Goal: Find specific page/section: Find specific page/section

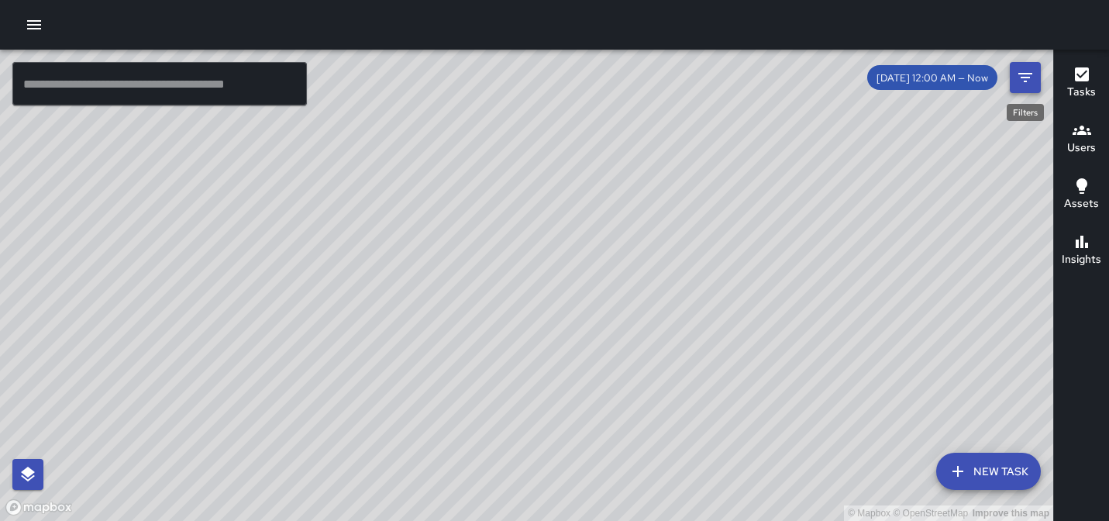
click at [1022, 75] on icon "Filters" at bounding box center [1025, 77] width 19 height 19
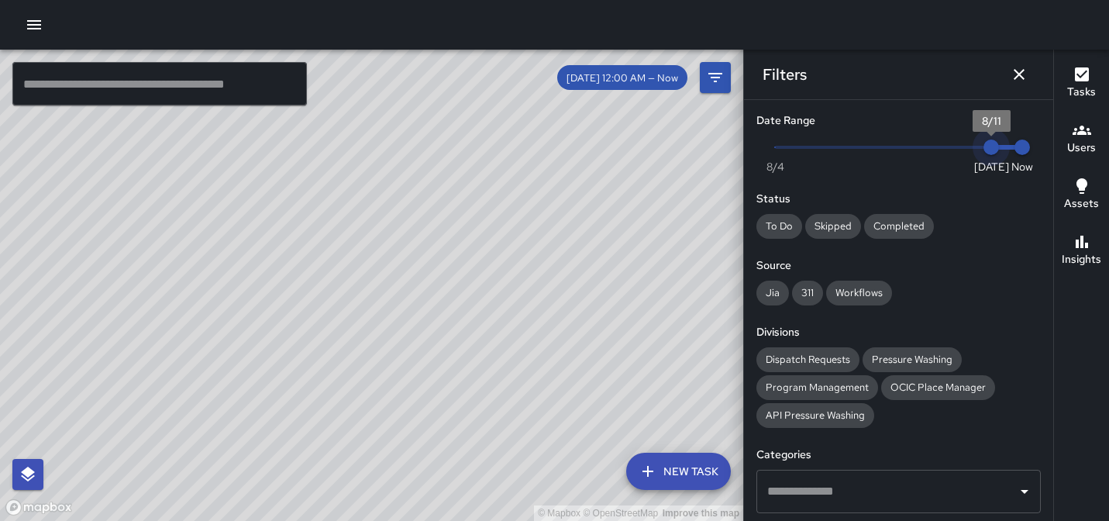
type input "*"
drag, startPoint x: 982, startPoint y: 149, endPoint x: 961, endPoint y: 149, distance: 20.9
click at [984, 149] on span "8/11" at bounding box center [992, 148] width 16 height 16
type input "*"
drag, startPoint x: 1008, startPoint y: 149, endPoint x: 958, endPoint y: 149, distance: 49.6
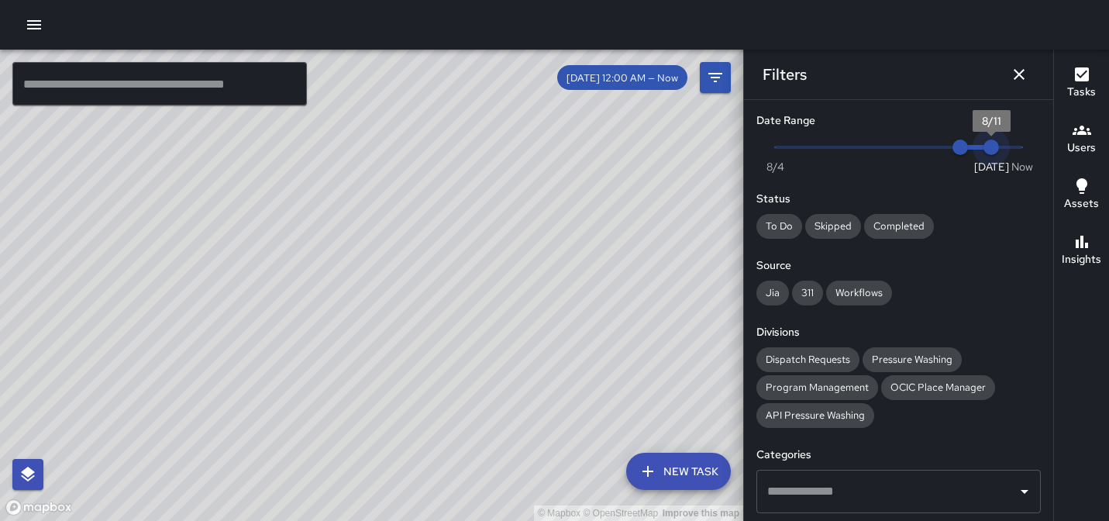
click at [958, 149] on span "Now [DATE] 8/10 8/11" at bounding box center [898, 147] width 247 height 23
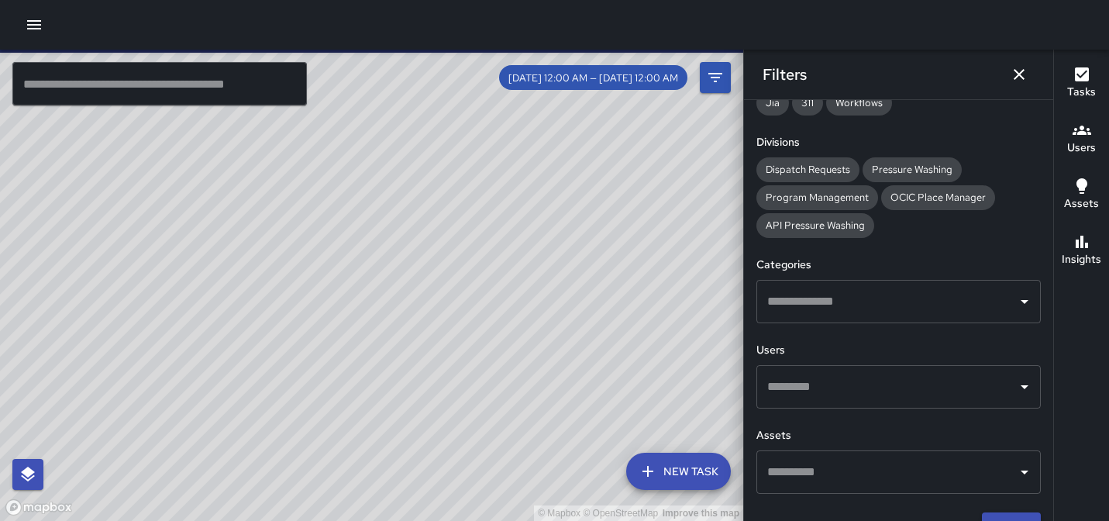
scroll to position [205, 0]
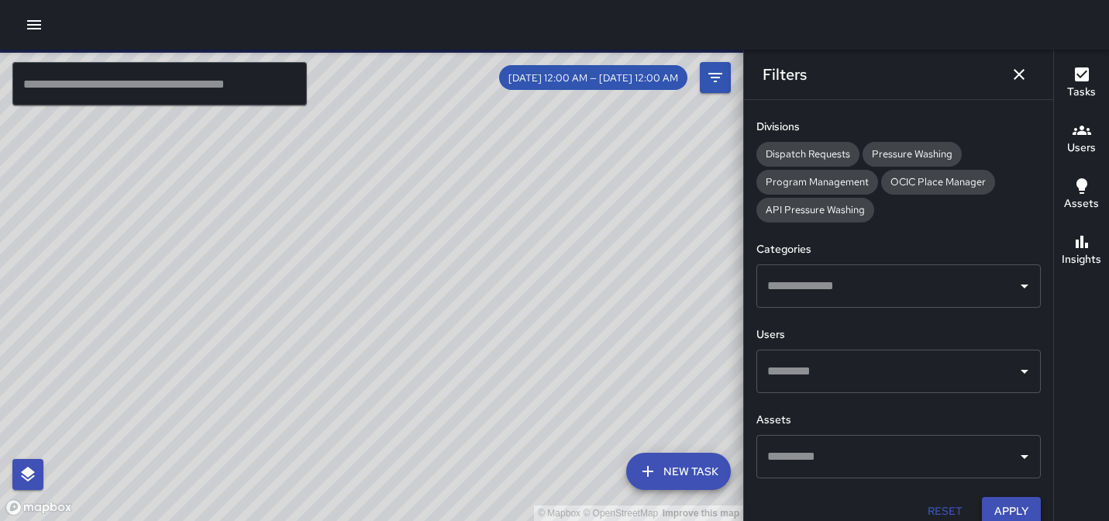
click at [989, 504] on button "Apply" at bounding box center [1011, 511] width 59 height 29
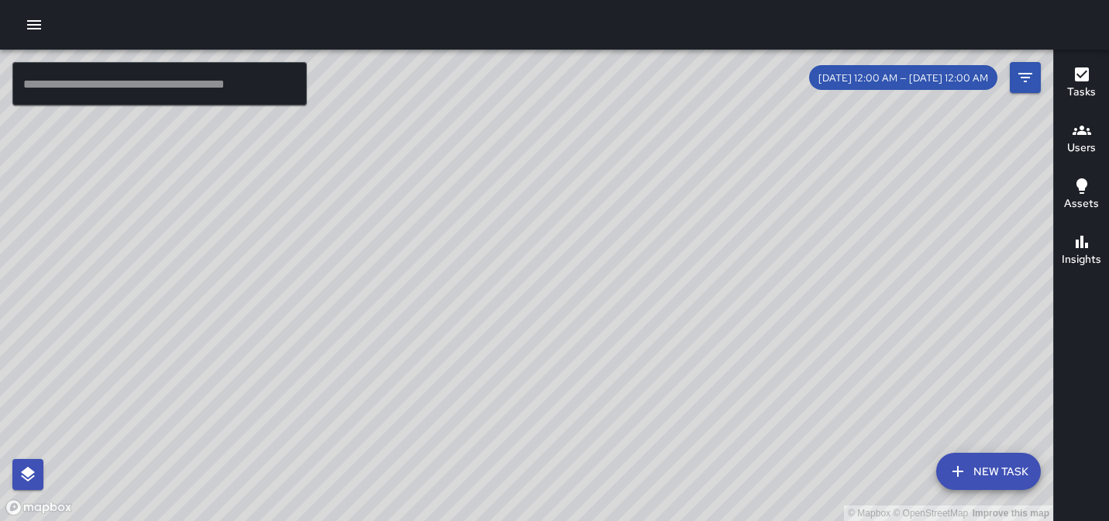
drag, startPoint x: 401, startPoint y: 291, endPoint x: 432, endPoint y: 257, distance: 46.1
click at [432, 257] on div "© Mapbox © OpenStreetMap Improve this map" at bounding box center [526, 285] width 1053 height 471
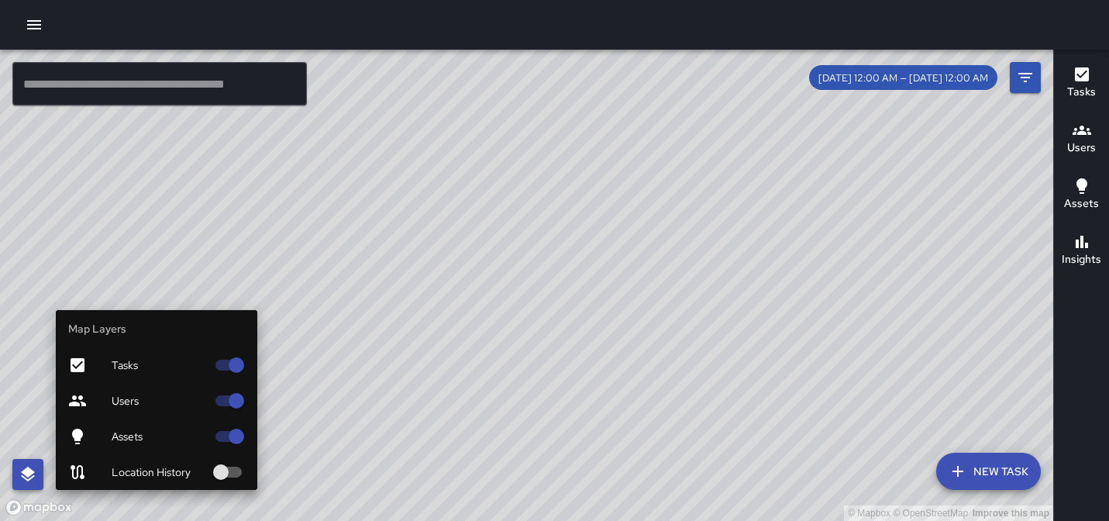
click at [21, 471] on icon "button" at bounding box center [28, 474] width 19 height 19
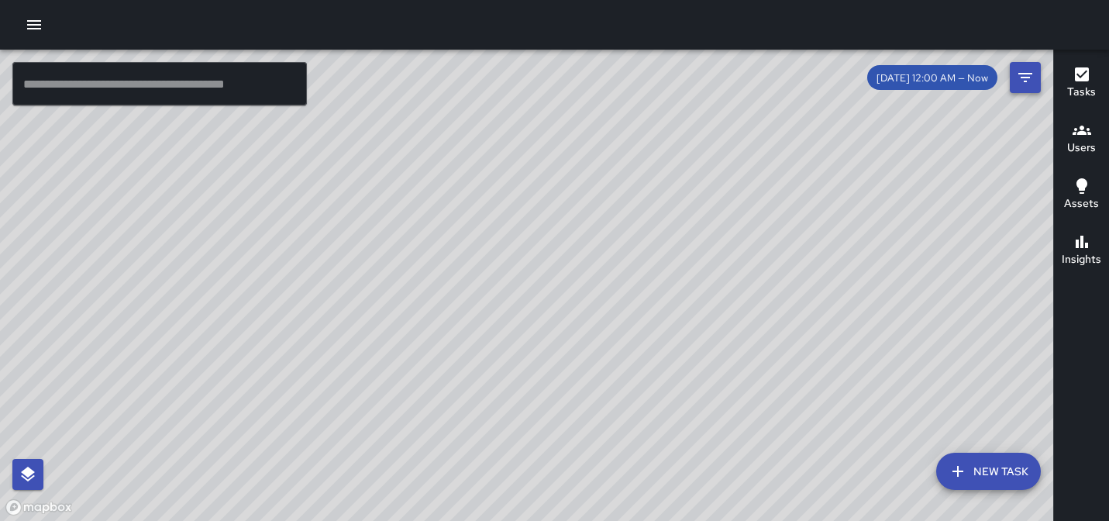
click at [1027, 83] on icon "Filters" at bounding box center [1025, 77] width 19 height 19
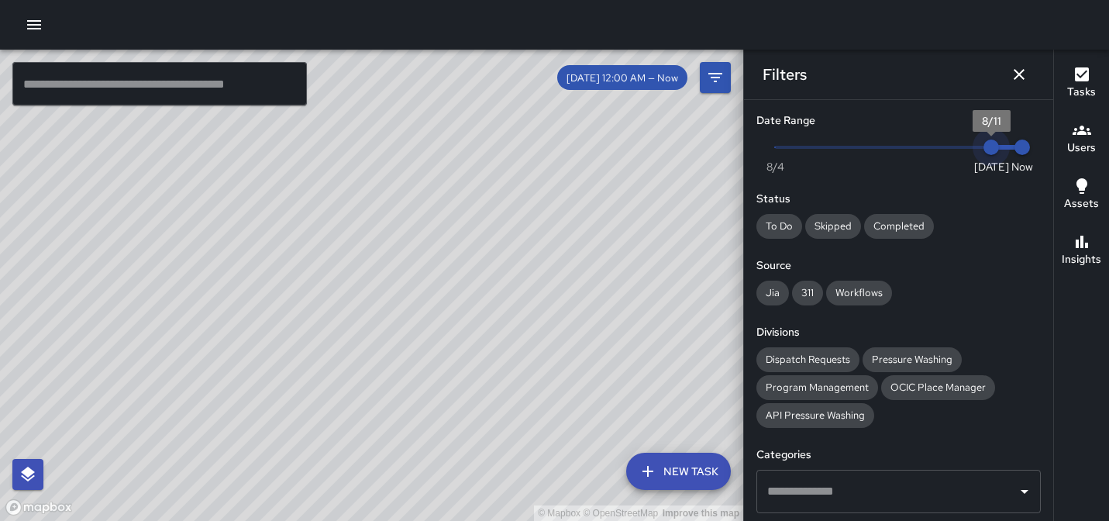
drag, startPoint x: 984, startPoint y: 144, endPoint x: 959, endPoint y: 144, distance: 25.6
click at [959, 144] on span "Now Today 8/4 8/11 8:48 am" at bounding box center [898, 147] width 247 height 23
type input "*"
click at [975, 149] on span "Now Today 8/4 8/10 8:48 am" at bounding box center [898, 147] width 247 height 23
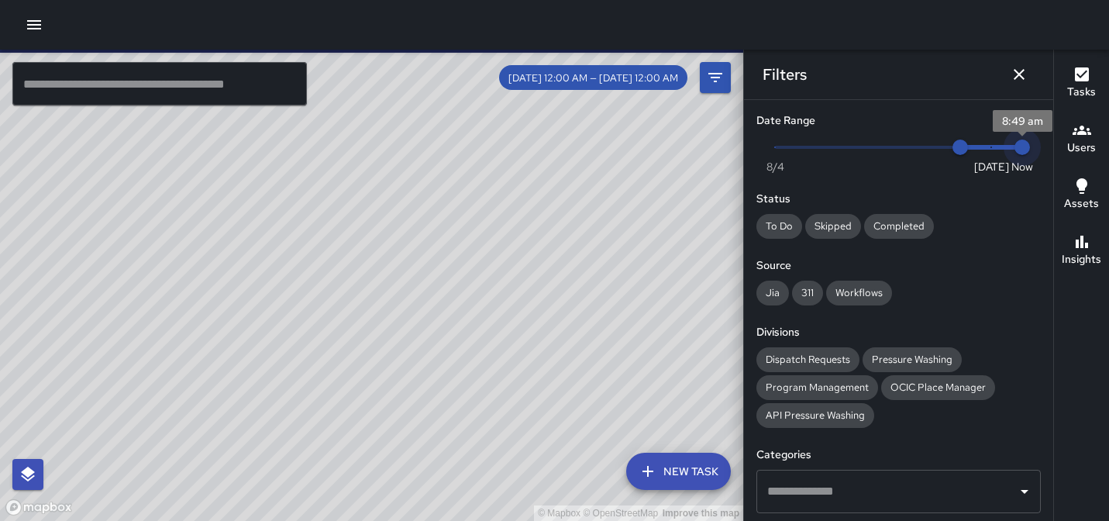
click at [980, 147] on span "Now Today 8/4 8/10 8:49 am" at bounding box center [898, 147] width 247 height 23
type input "*"
click at [980, 146] on span at bounding box center [992, 147] width 64 height 5
click at [998, 148] on div "Now [DATE] 8/10 8/11" at bounding box center [898, 157] width 284 height 43
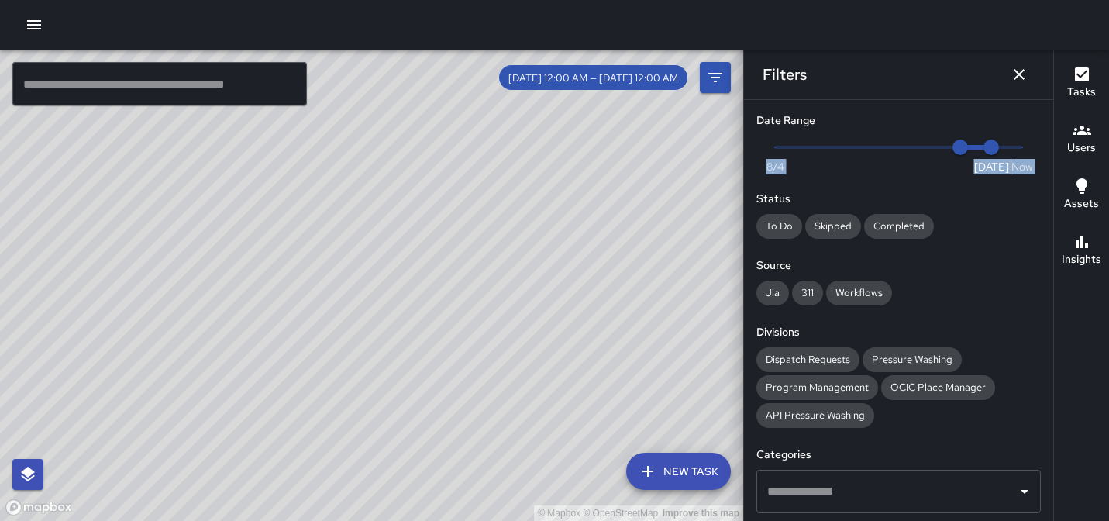
scroll to position [222, 0]
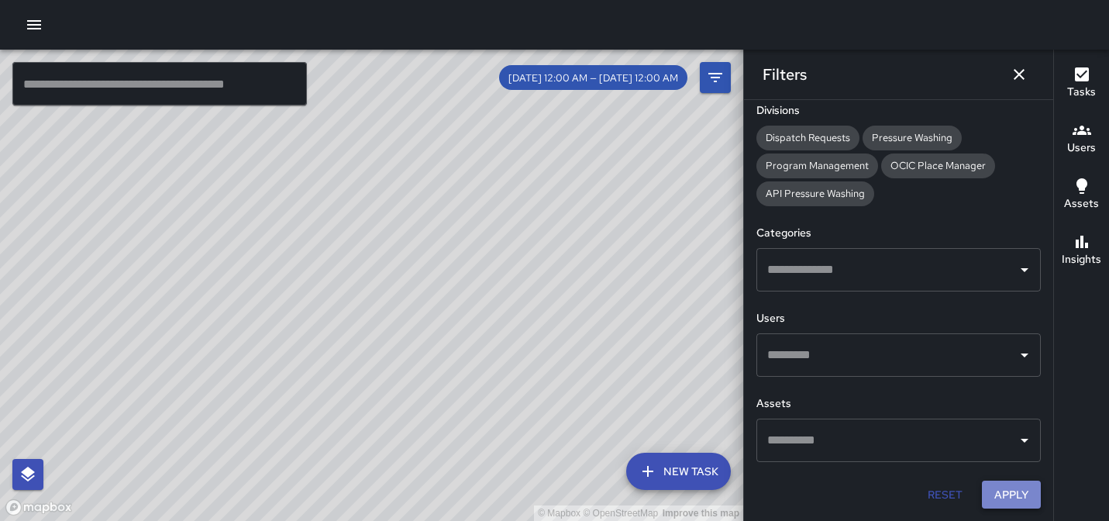
click at [1000, 495] on button "Apply" at bounding box center [1011, 495] width 59 height 29
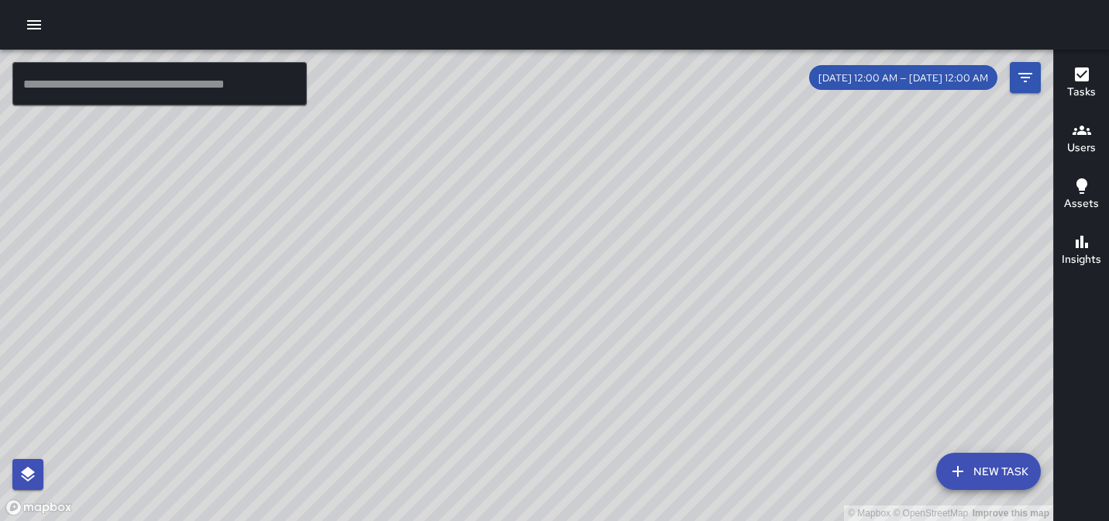
click at [1087, 66] on icon "button" at bounding box center [1082, 74] width 19 height 19
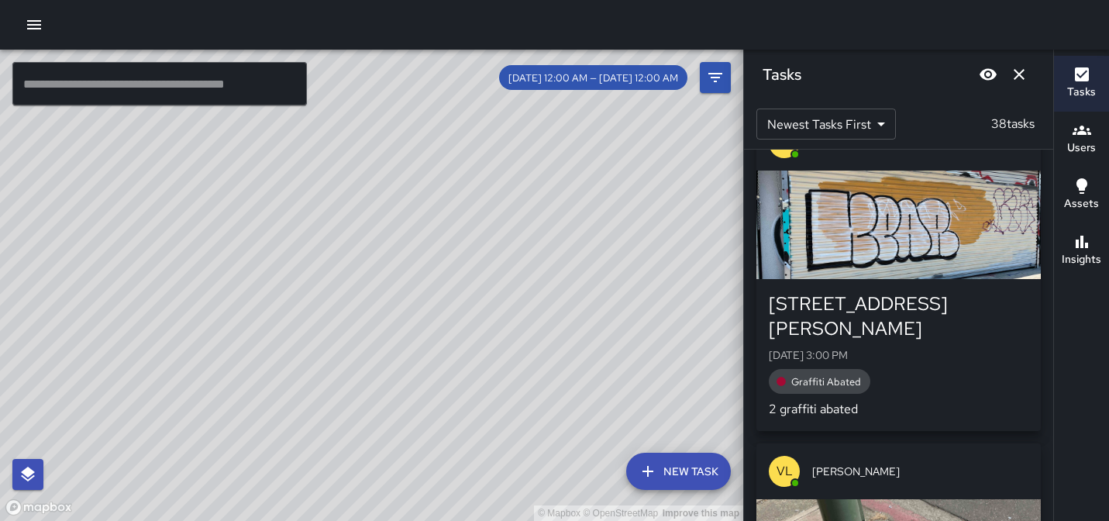
scroll to position [951, 0]
